Goal: Navigation & Orientation: Find specific page/section

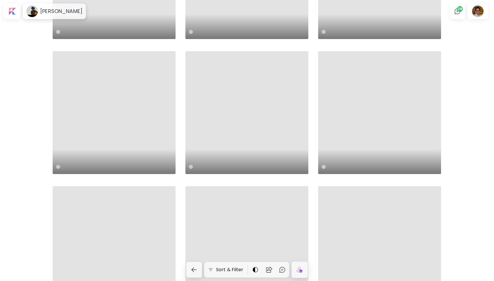
scroll to position [292, 0]
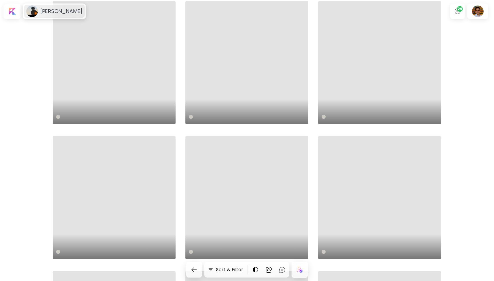
click at [61, 9] on h6 "Anna Grahlmann" at bounding box center [61, 11] width 42 height 7
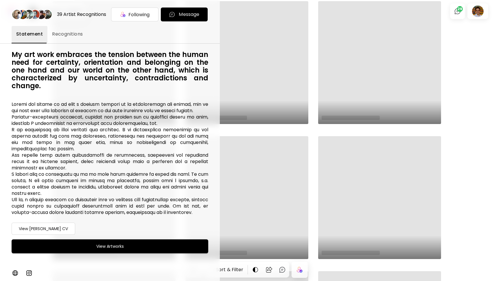
scroll to position [0, 0]
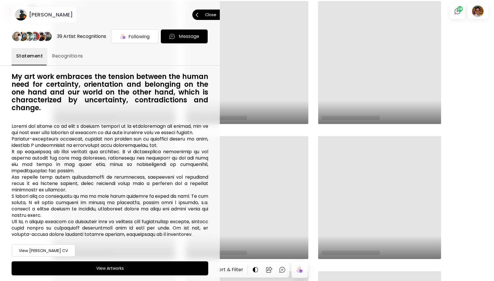
click at [212, 17] on span "Close" at bounding box center [206, 15] width 21 height 12
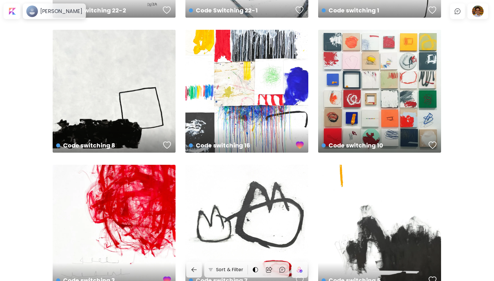
scroll to position [302, 0]
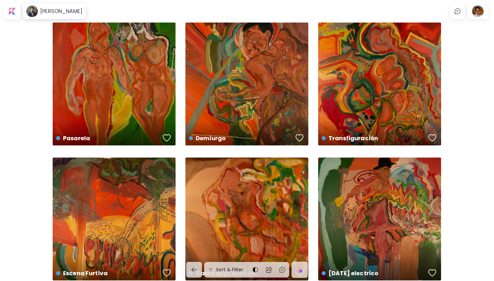
scroll to position [31, 0]
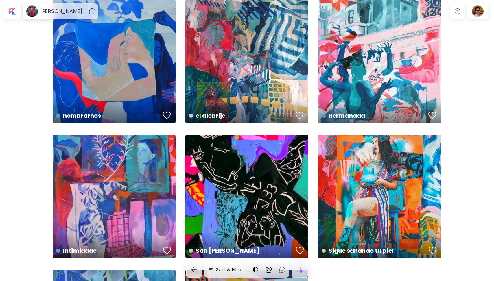
scroll to position [302, 0]
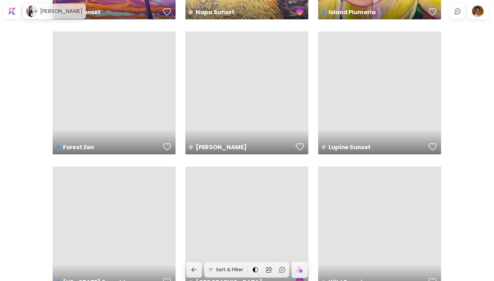
scroll to position [848, 0]
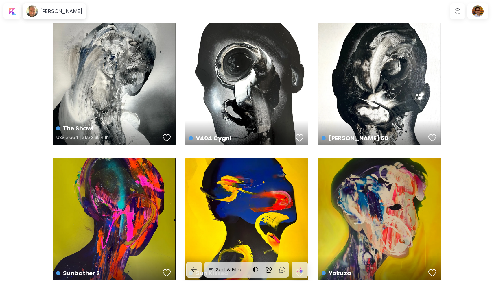
scroll to position [302, 0]
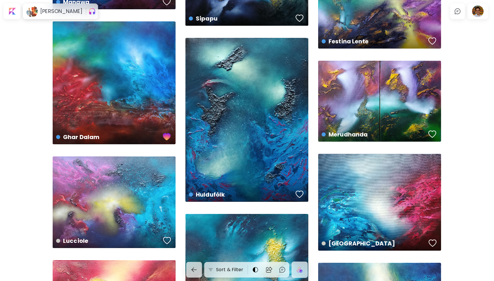
scroll to position [202, 0]
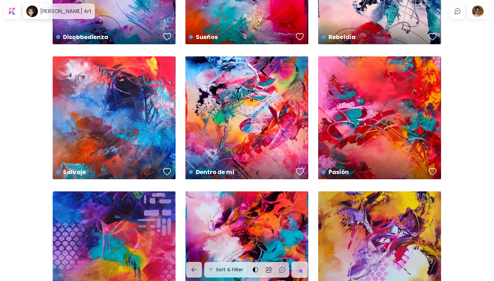
scroll to position [1336, 0]
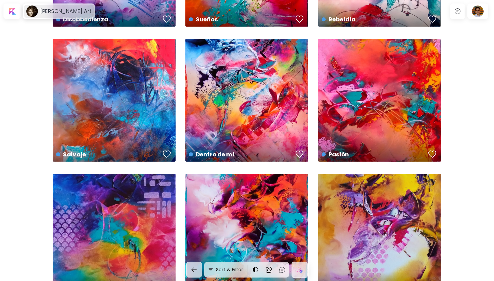
click at [63, 8] on h6 "Sara Quida Art" at bounding box center [65, 11] width 51 height 7
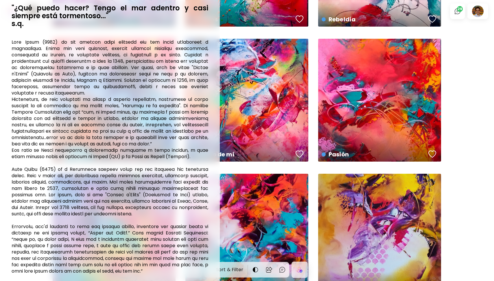
scroll to position [155, 0]
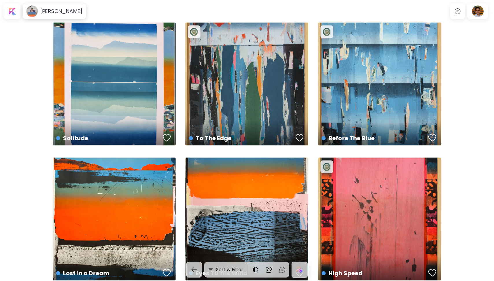
scroll to position [166, 0]
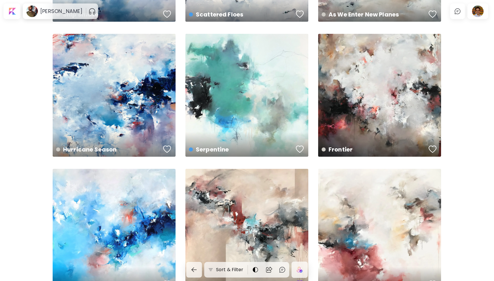
scroll to position [844, 0]
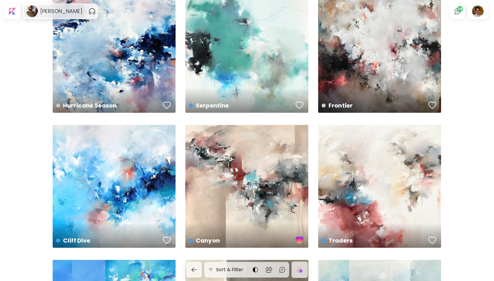
click at [55, 17] on div "[PERSON_NAME]" at bounding box center [54, 11] width 61 height 13
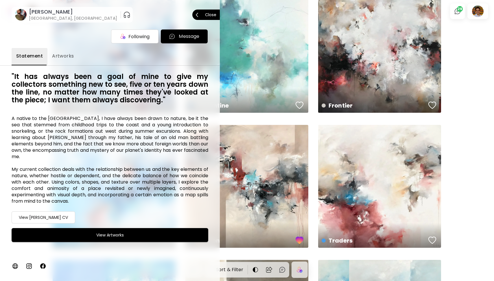
click at [207, 12] on span "Close" at bounding box center [206, 15] width 21 height 12
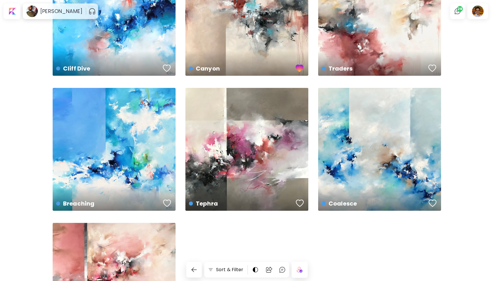
scroll to position [1113, 0]
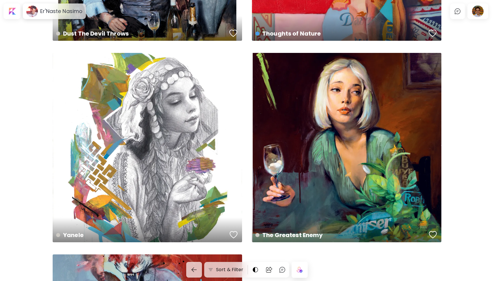
scroll to position [971, 0]
